Goal: Task Accomplishment & Management: Use online tool/utility

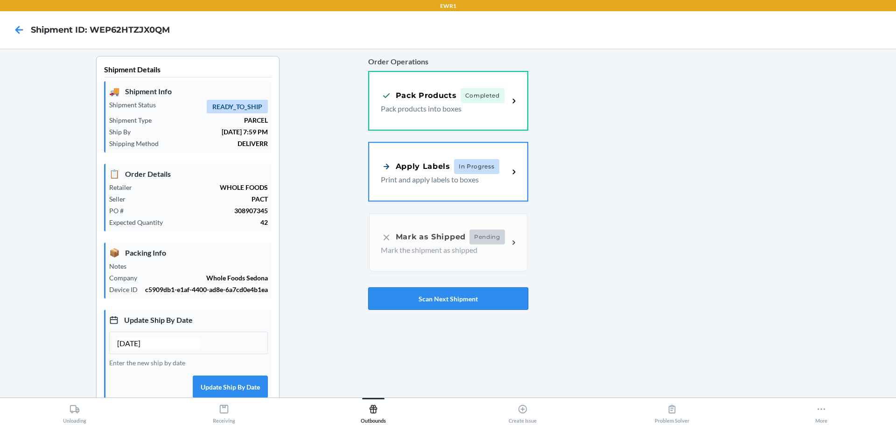
click at [477, 298] on button "Scan Next Shipment" at bounding box center [448, 298] width 160 height 22
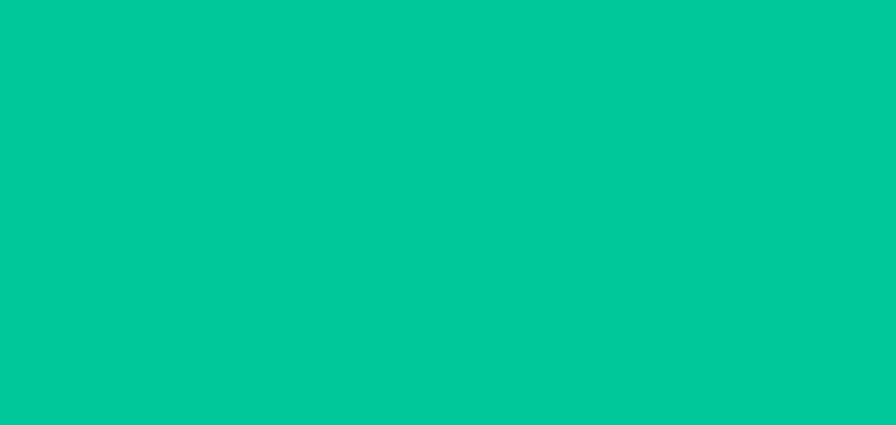
type input "[DATE]"
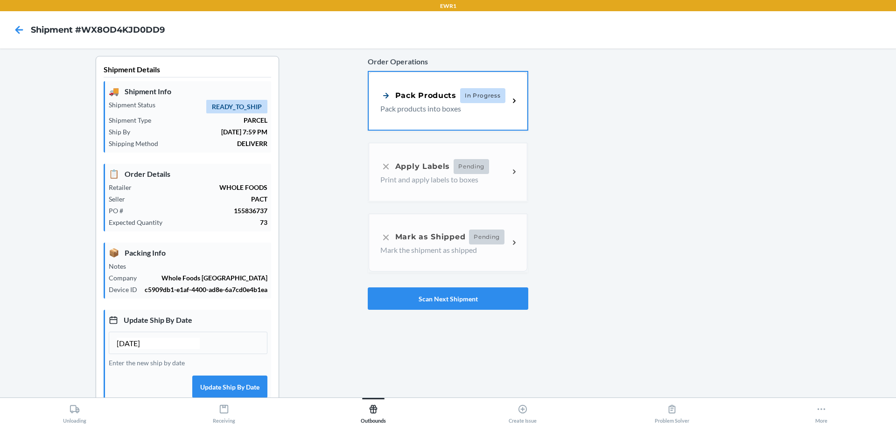
click at [429, 109] on p "Pack products into boxes" at bounding box center [440, 108] width 121 height 11
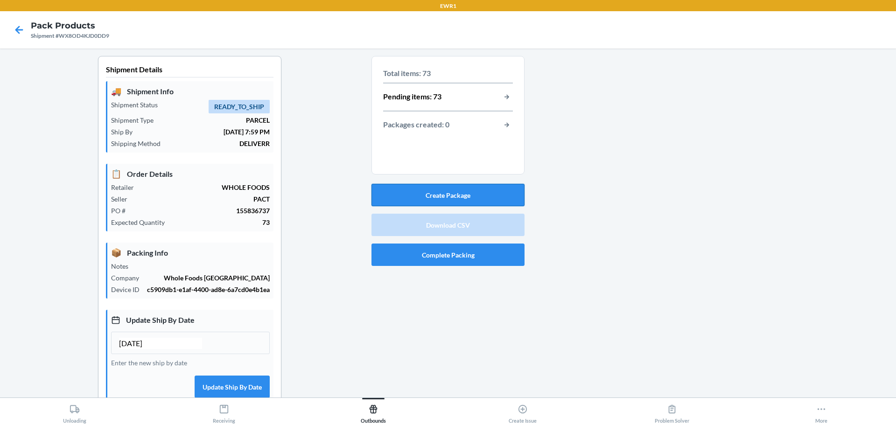
click at [491, 193] on button "Create Package" at bounding box center [447, 195] width 153 height 22
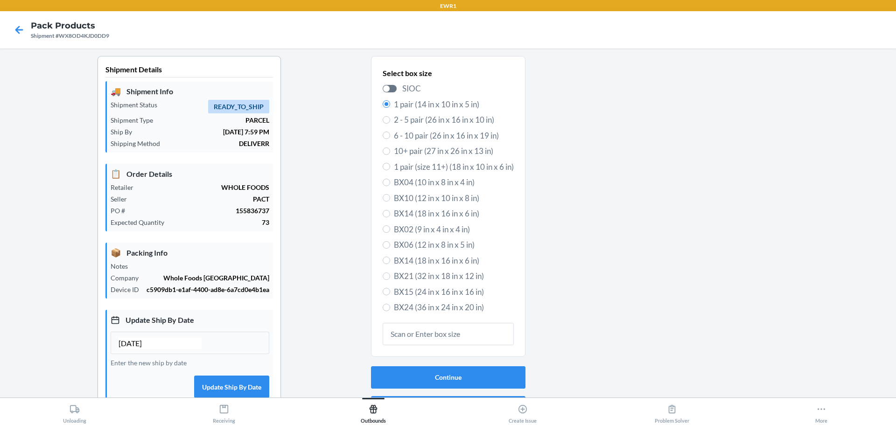
click at [385, 293] on label "BX15 (24 in x 16 in x 16 in)" at bounding box center [448, 292] width 131 height 12
click at [385, 293] on input "BX15 (24 in x 16 in x 16 in)" at bounding box center [386, 291] width 7 height 7
radio input "true"
radio input "false"
click at [430, 376] on button "Continue" at bounding box center [448, 377] width 154 height 22
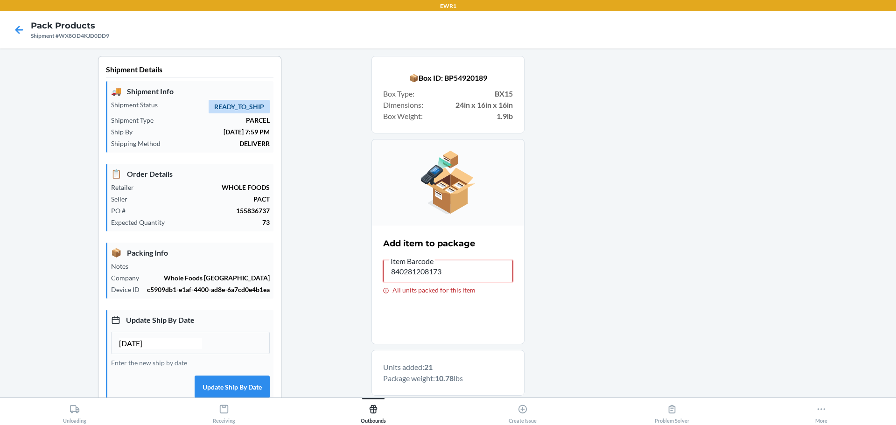
click at [469, 271] on input "840281208173" at bounding box center [448, 271] width 130 height 22
type input "197551261711"
click at [470, 271] on input "197551261711" at bounding box center [448, 271] width 130 height 22
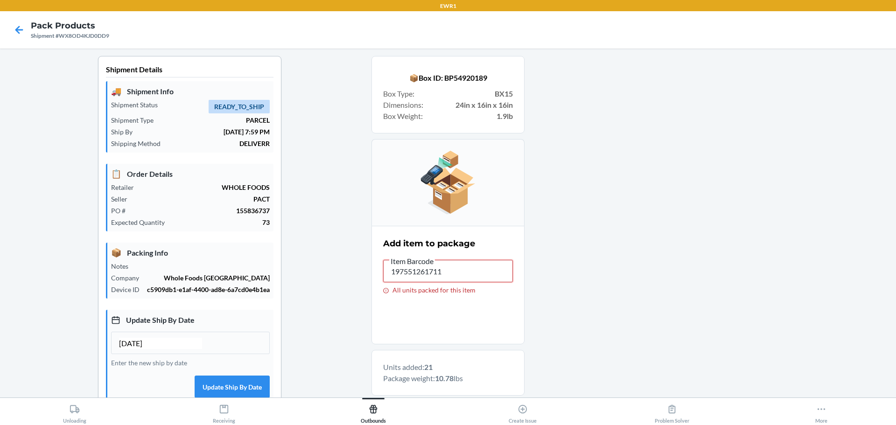
click at [470, 271] on input "197551261711" at bounding box center [448, 271] width 130 height 22
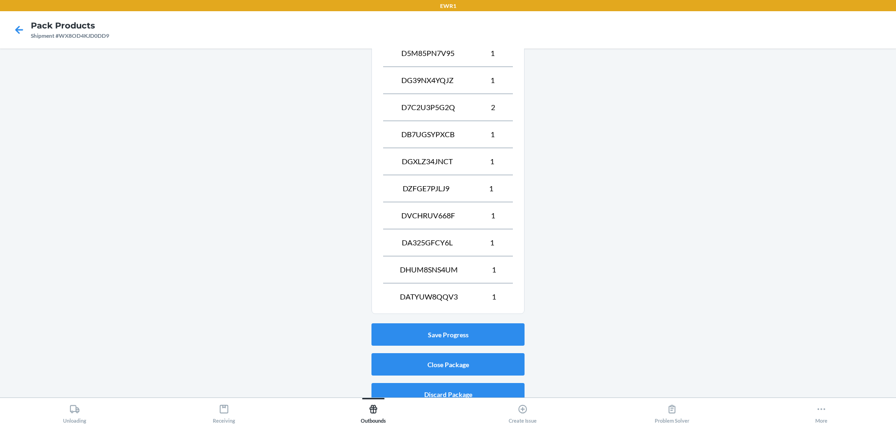
scroll to position [675, 0]
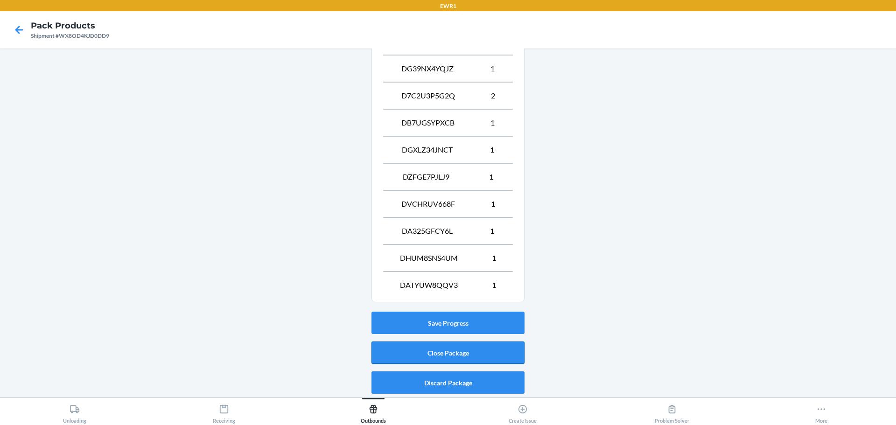
click at [454, 357] on button "Close Package" at bounding box center [447, 353] width 153 height 22
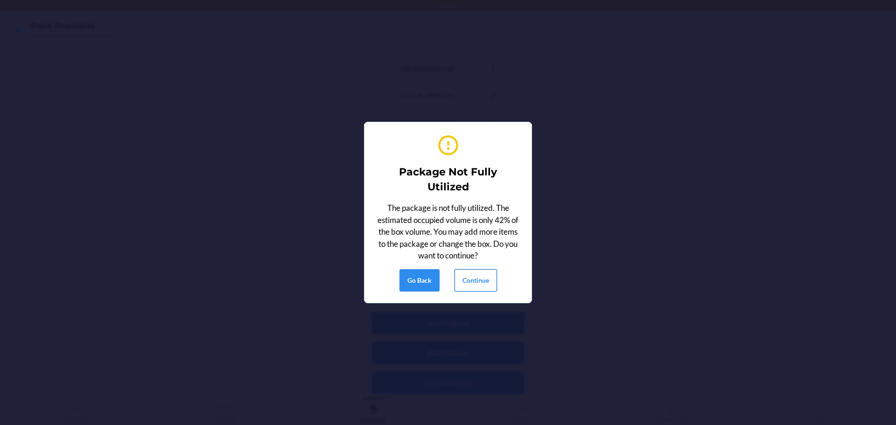
click at [477, 284] on button "Continue" at bounding box center [475, 280] width 42 height 22
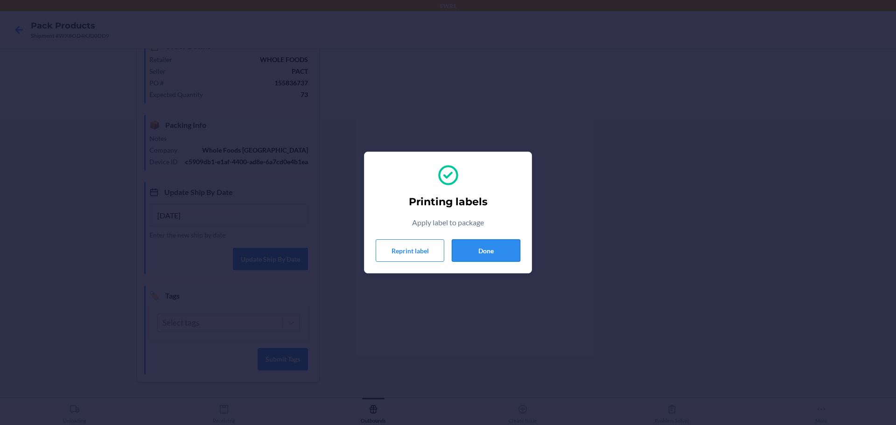
click at [514, 258] on button "Done" at bounding box center [486, 250] width 69 height 22
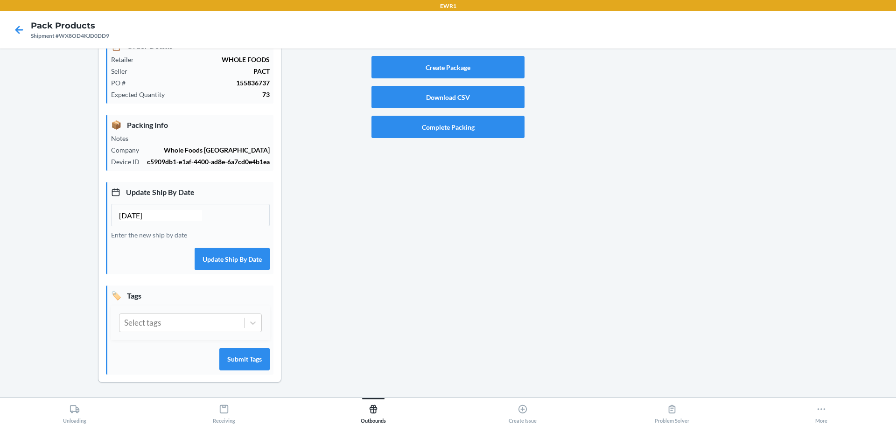
scroll to position [0, 0]
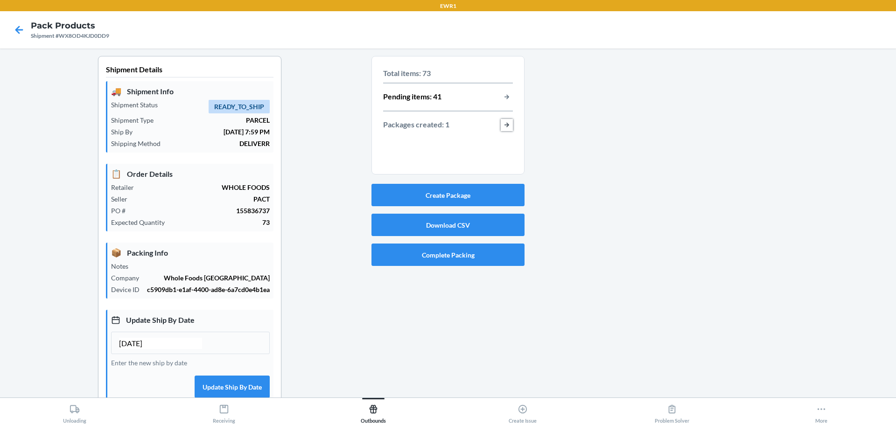
click at [509, 126] on button "button-view-packages-created" at bounding box center [507, 125] width 12 height 12
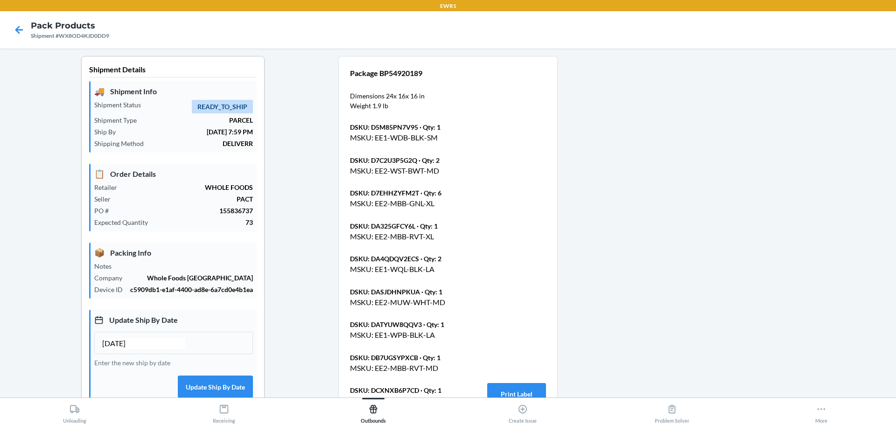
scroll to position [218, 0]
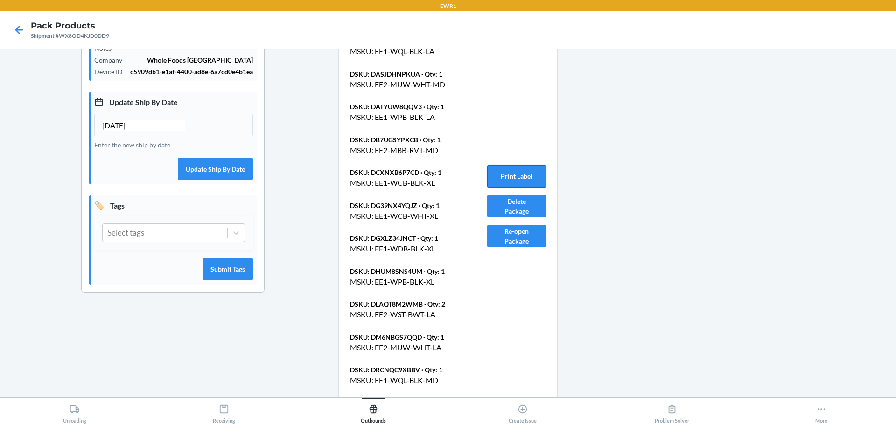
click at [529, 170] on button "Print Label" at bounding box center [516, 176] width 59 height 22
drag, startPoint x: 528, startPoint y: 175, endPoint x: 539, endPoint y: 175, distance: 11.2
click at [530, 175] on button "Print Label" at bounding box center [516, 176] width 59 height 22
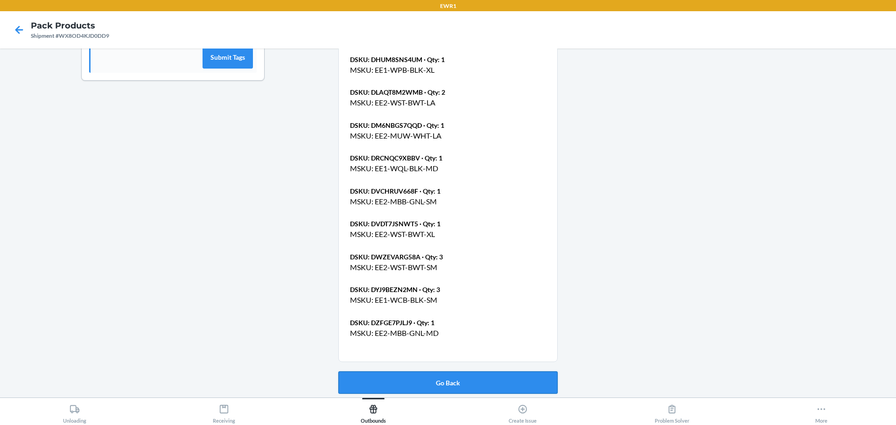
click at [490, 379] on button "Go Back" at bounding box center [447, 382] width 219 height 22
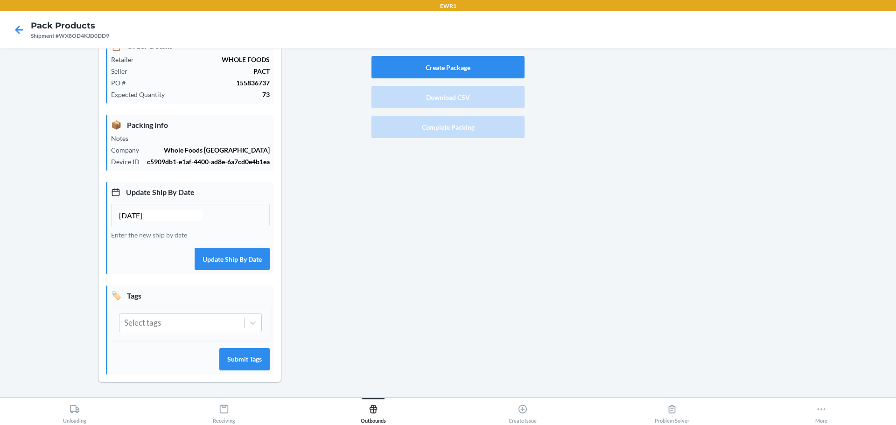
scroll to position [128, 0]
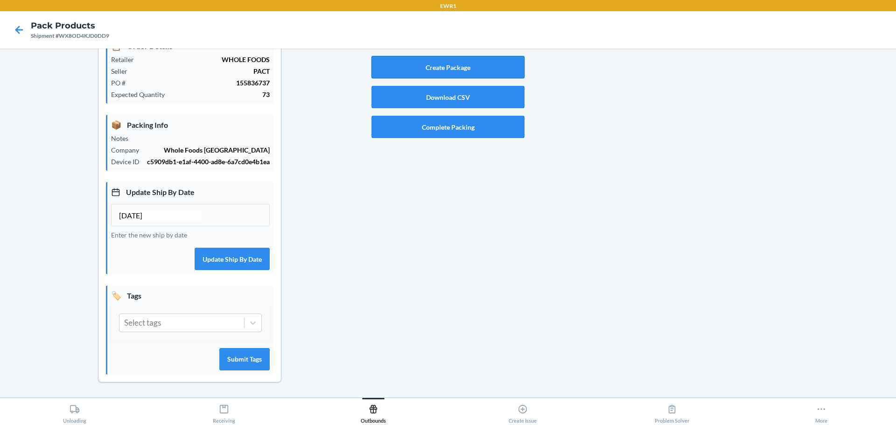
click at [451, 65] on button "Create Package" at bounding box center [447, 67] width 153 height 22
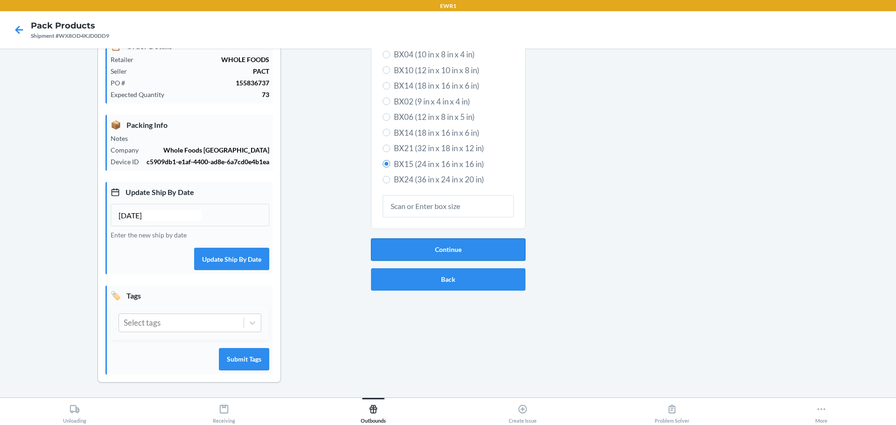
click at [426, 253] on button "Continue" at bounding box center [448, 249] width 154 height 22
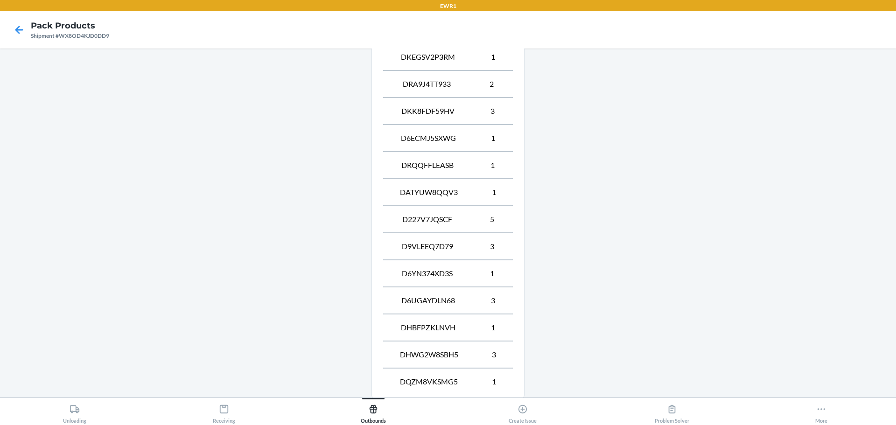
scroll to position [675, 0]
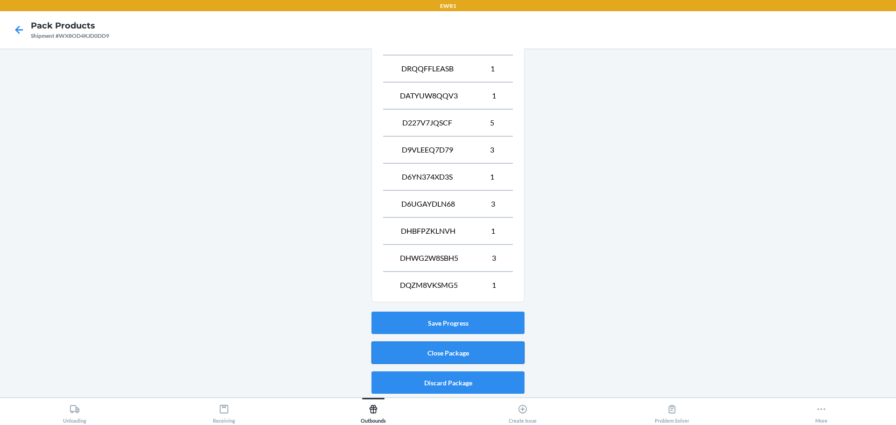
click at [430, 357] on button "Close Package" at bounding box center [447, 353] width 153 height 22
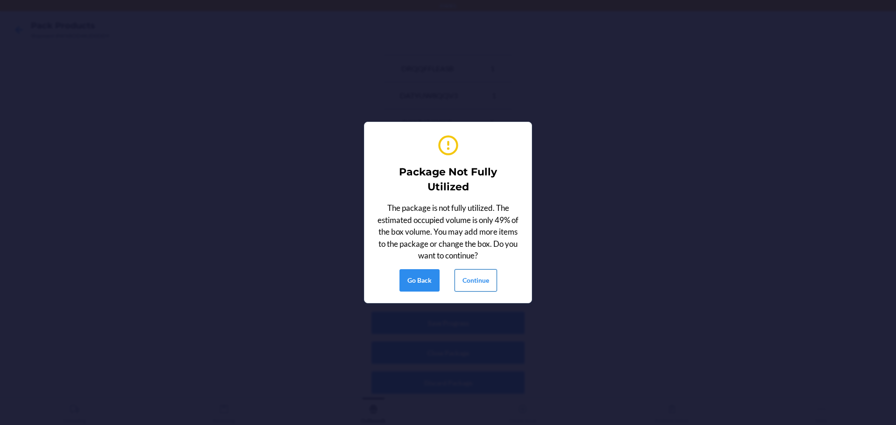
click at [471, 275] on button "Continue" at bounding box center [475, 280] width 42 height 22
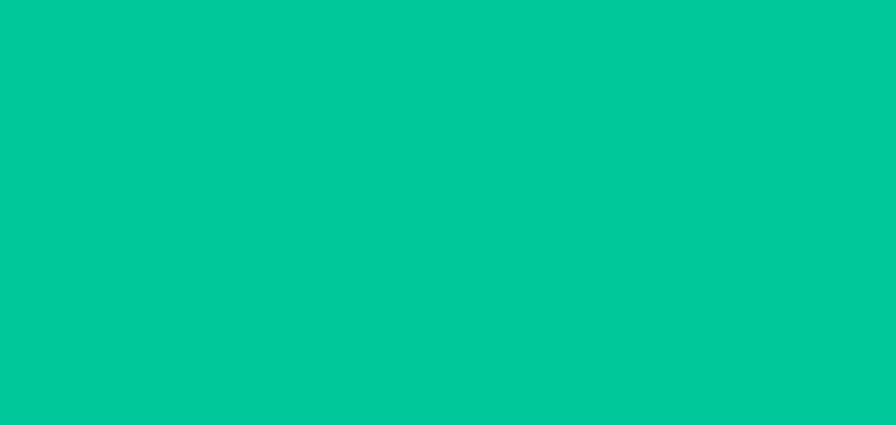
scroll to position [128, 0]
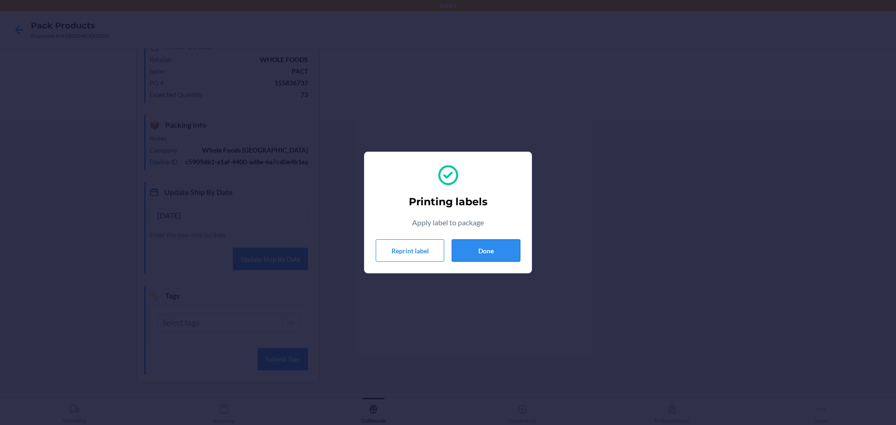
click at [459, 251] on button "Done" at bounding box center [486, 250] width 69 height 22
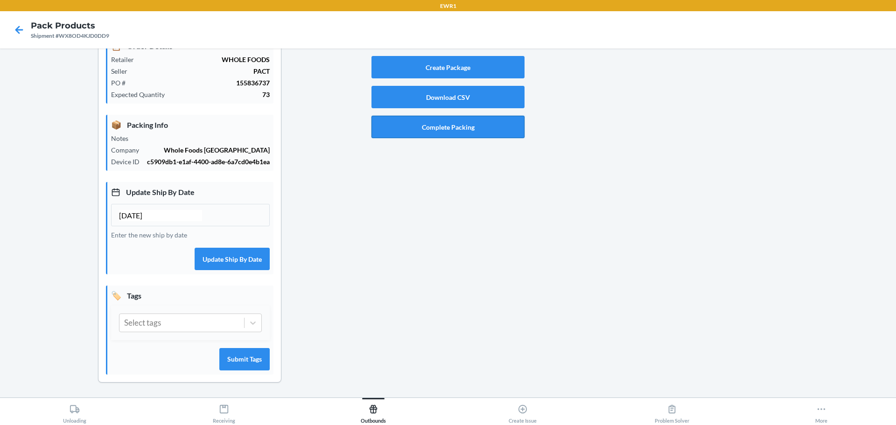
click at [484, 130] on button "Complete Packing" at bounding box center [447, 127] width 153 height 22
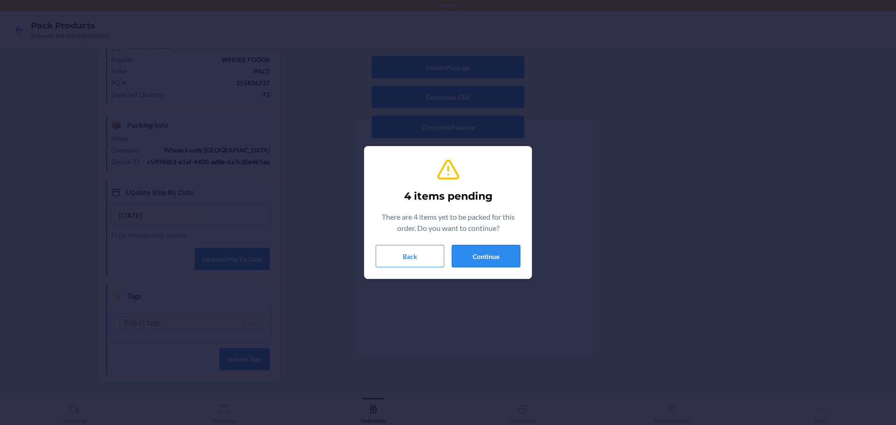
click at [496, 263] on button "Continue" at bounding box center [486, 256] width 69 height 22
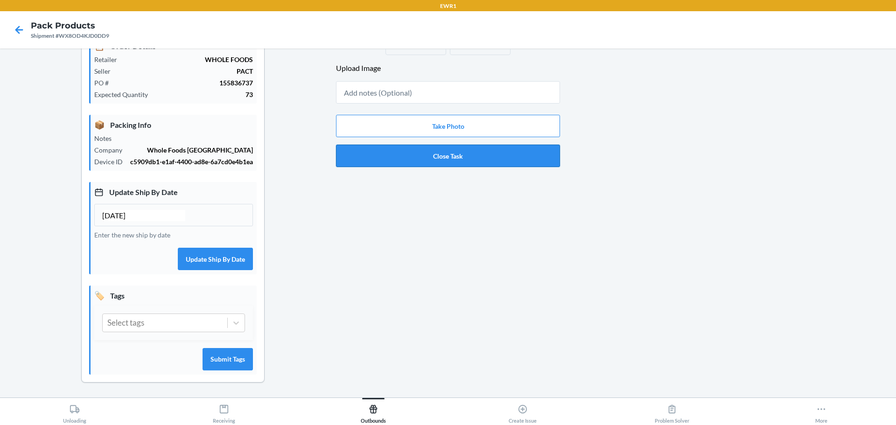
click at [366, 156] on button "Close Task" at bounding box center [448, 156] width 224 height 22
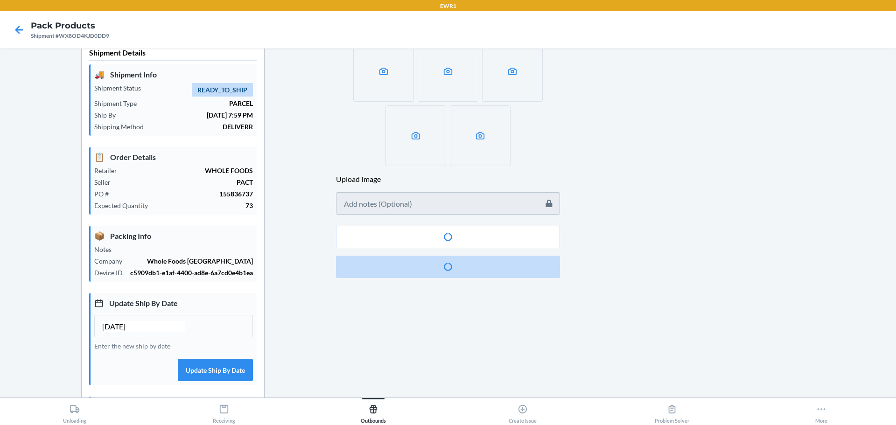
scroll to position [0, 0]
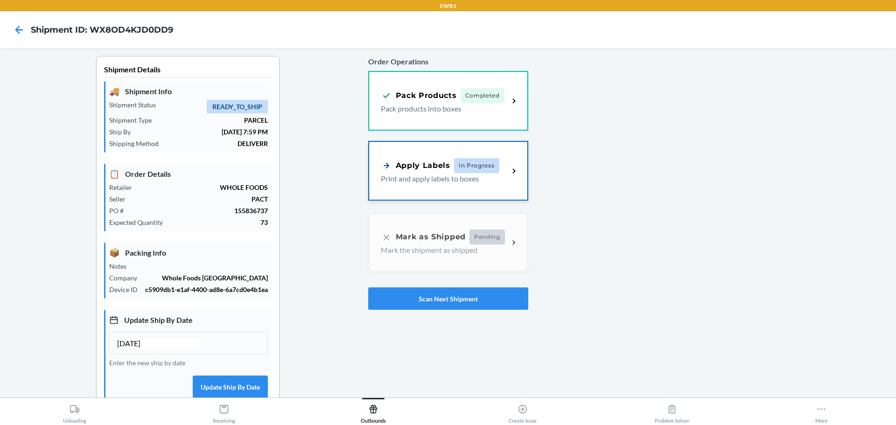
click at [415, 167] on div "Apply Labels" at bounding box center [416, 166] width 70 height 12
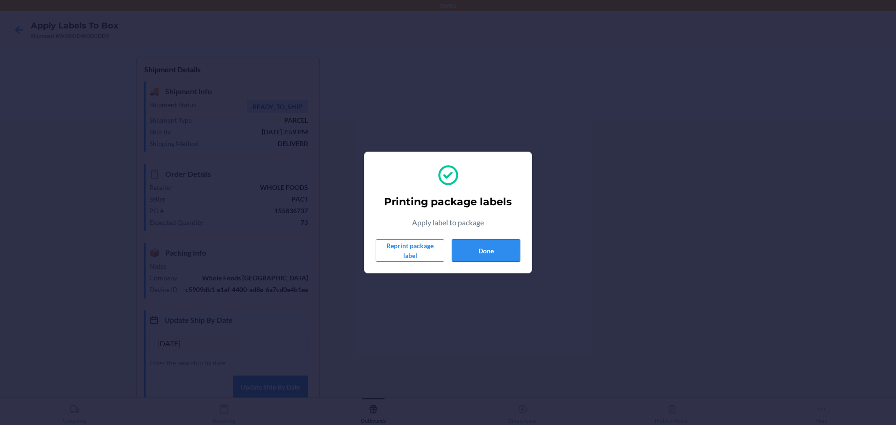
click at [514, 251] on button "Done" at bounding box center [486, 250] width 69 height 22
click at [487, 253] on button "Done" at bounding box center [486, 250] width 69 height 22
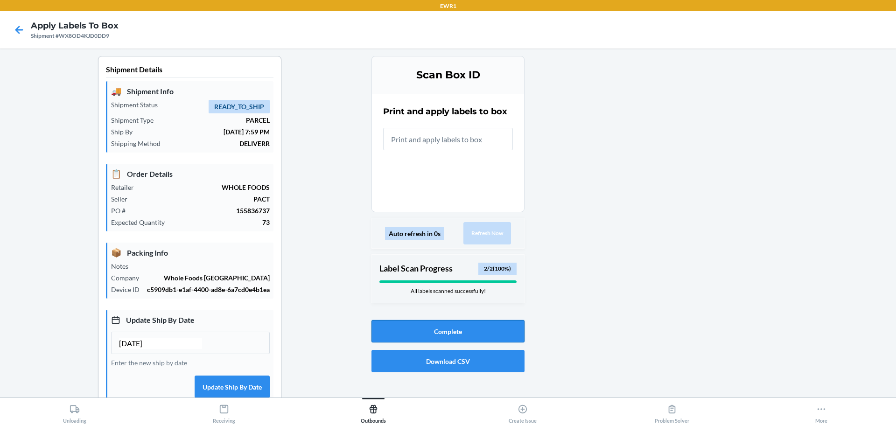
click at [476, 333] on button "Complete" at bounding box center [447, 331] width 153 height 22
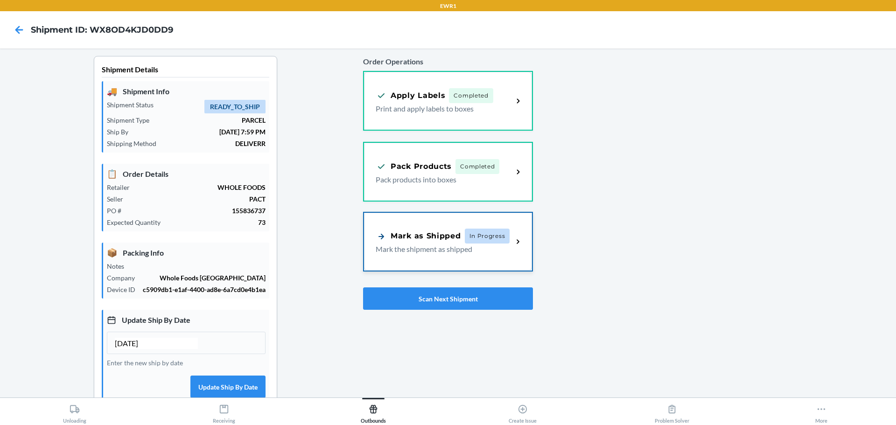
click at [517, 247] on icon at bounding box center [518, 242] width 11 height 11
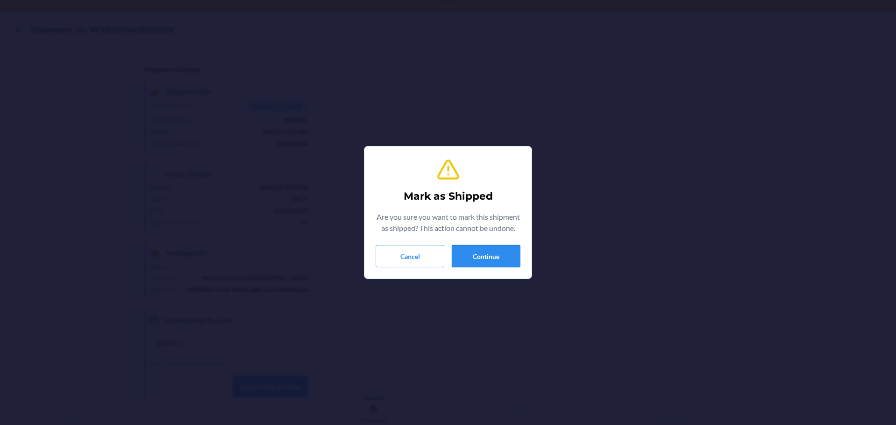
click at [509, 259] on button "Continue" at bounding box center [486, 256] width 69 height 22
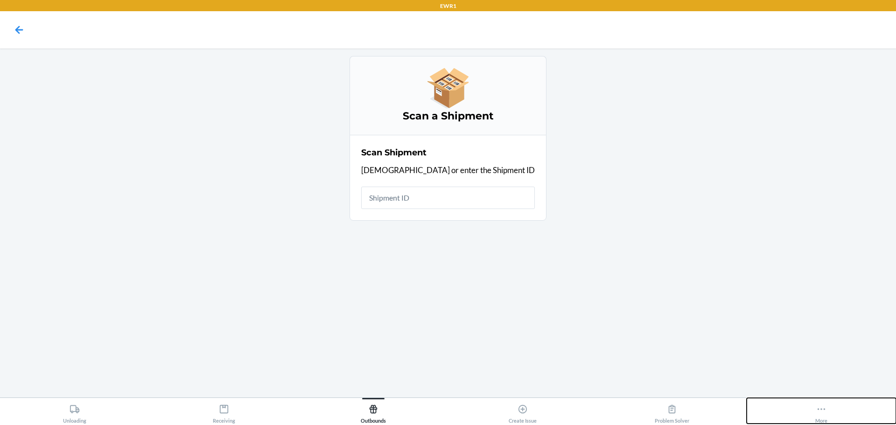
click at [823, 412] on icon at bounding box center [821, 409] width 10 height 10
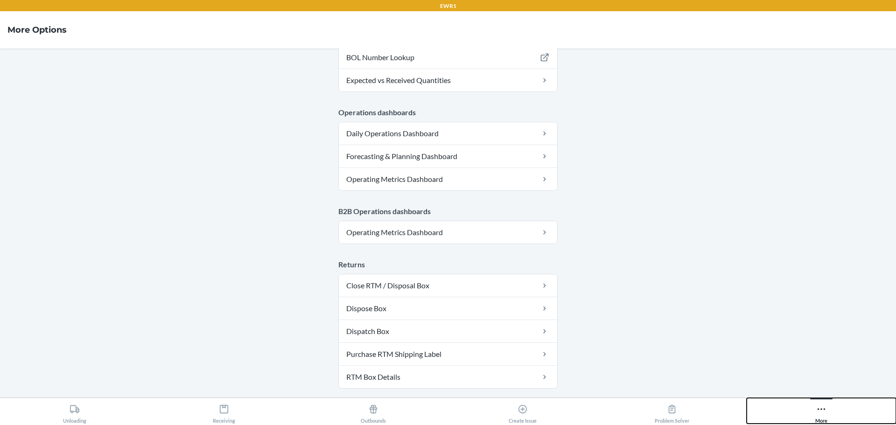
scroll to position [495, 0]
